Goal: Find contact information: Find contact information

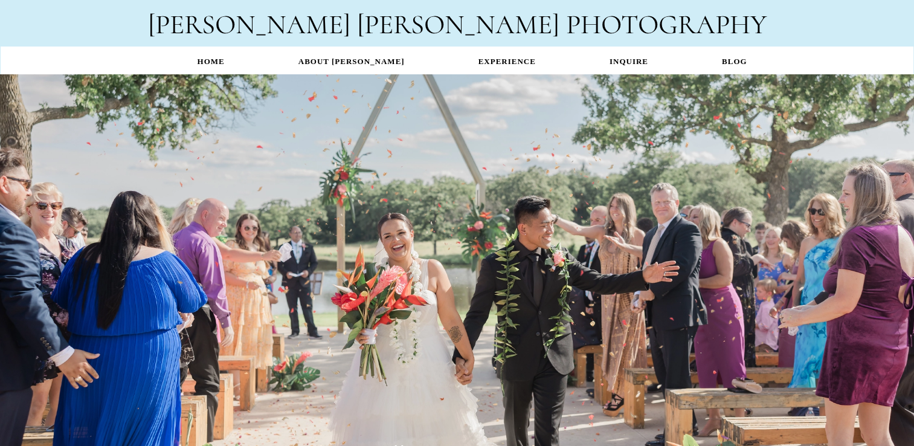
click at [603, 65] on link "INQUIRE" at bounding box center [629, 62] width 112 height 24
